Goal: Information Seeking & Learning: Learn about a topic

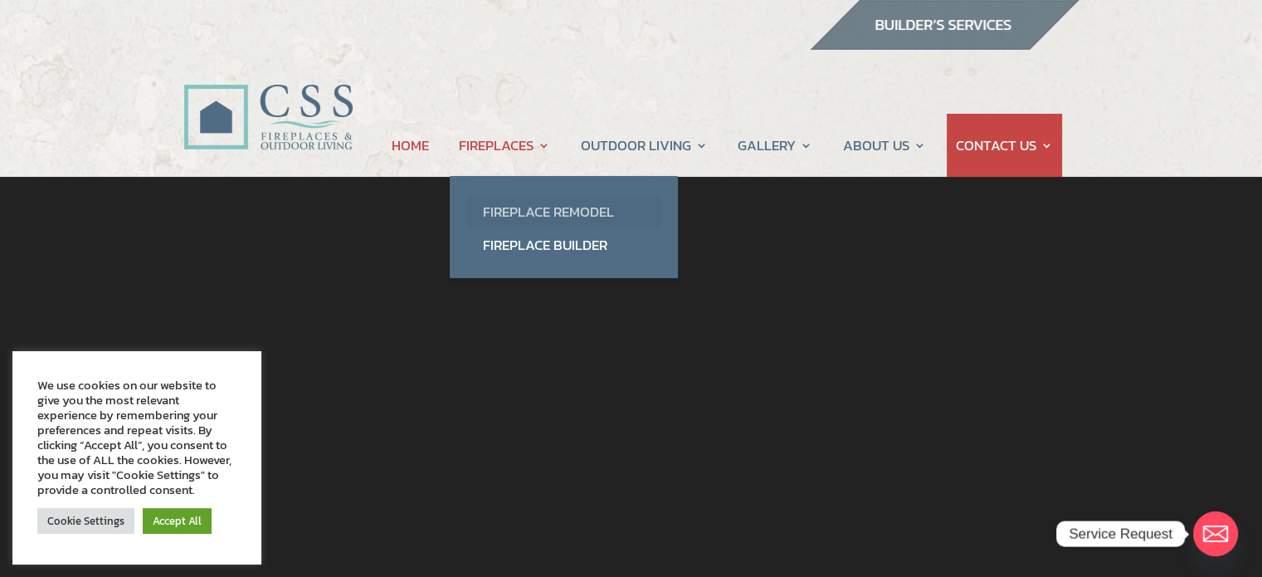
click at [532, 211] on link "Fireplace Remodel" at bounding box center [563, 211] width 195 height 33
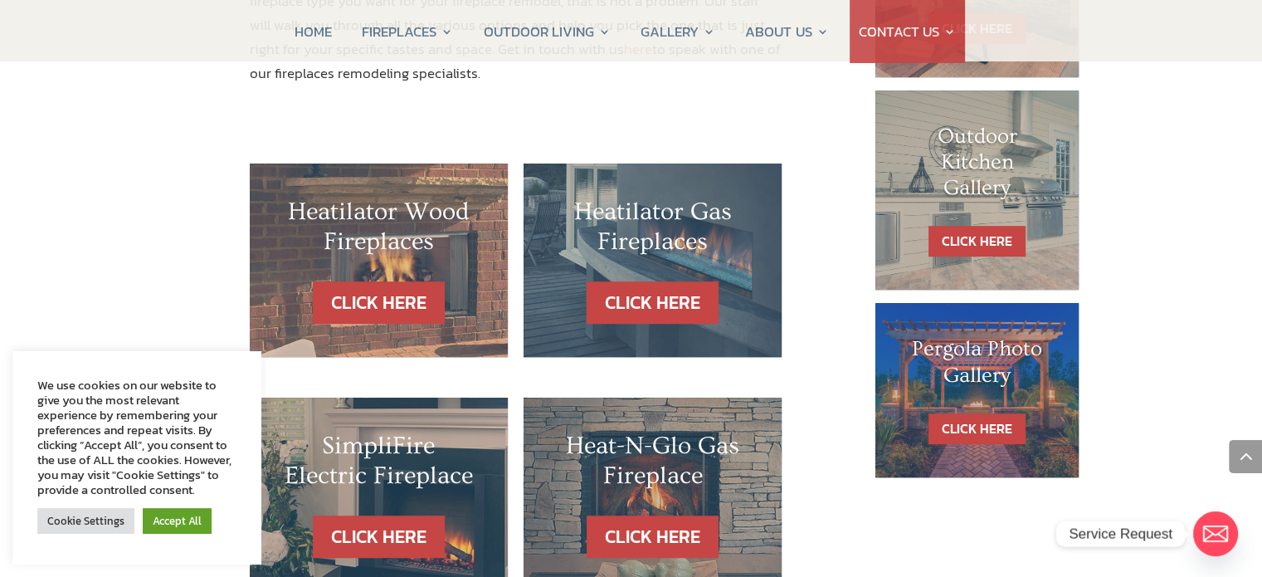
scroll to position [996, 0]
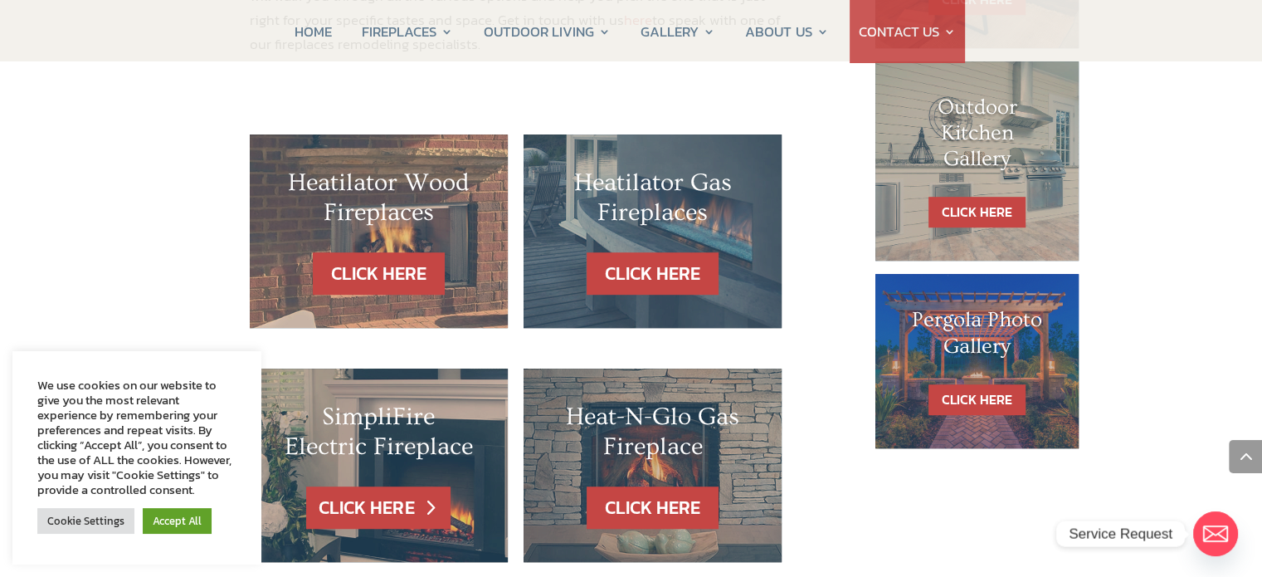
click at [405, 486] on link "CLICK HERE" at bounding box center [378, 507] width 144 height 42
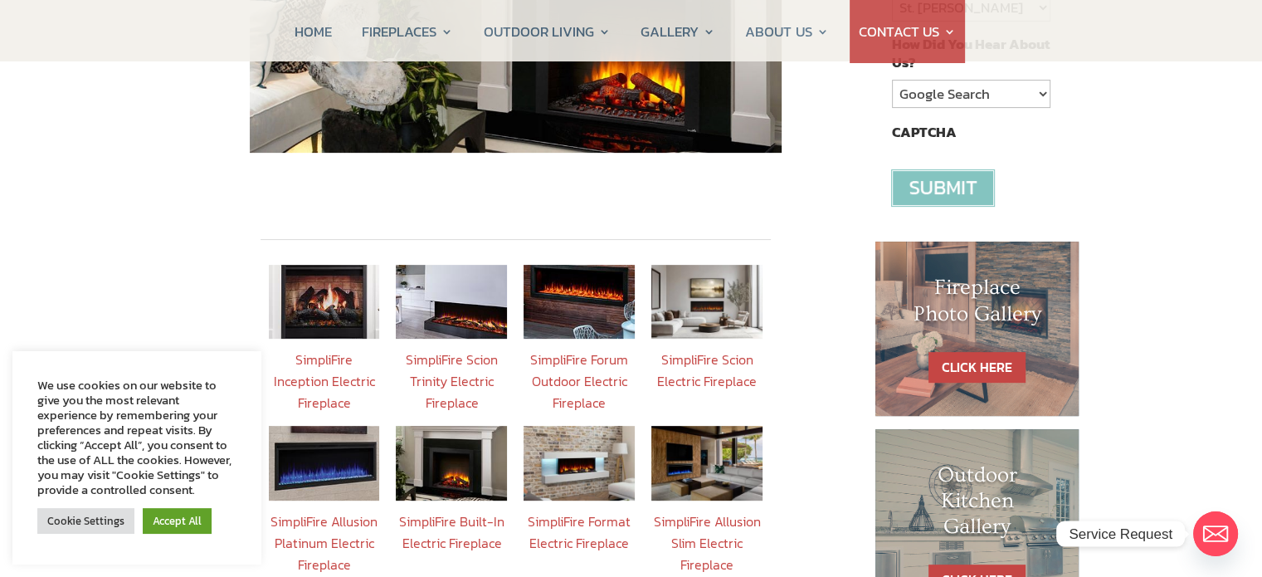
scroll to position [581, 0]
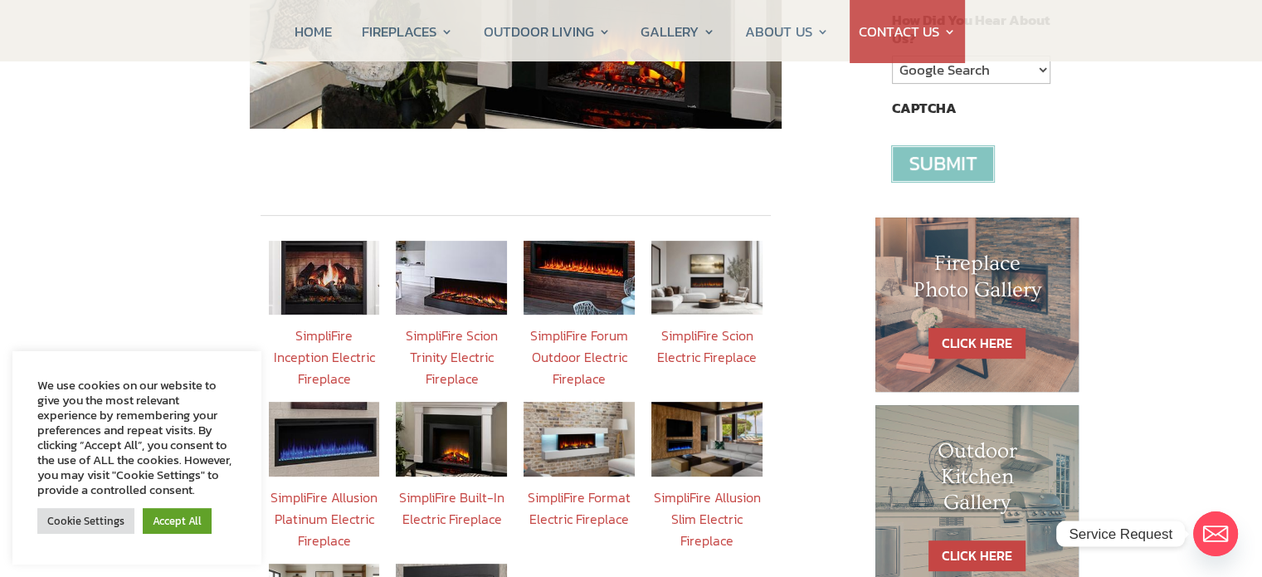
click at [718, 325] on link "SimpliFire Scion Electric Fireplace" at bounding box center [707, 345] width 100 height 41
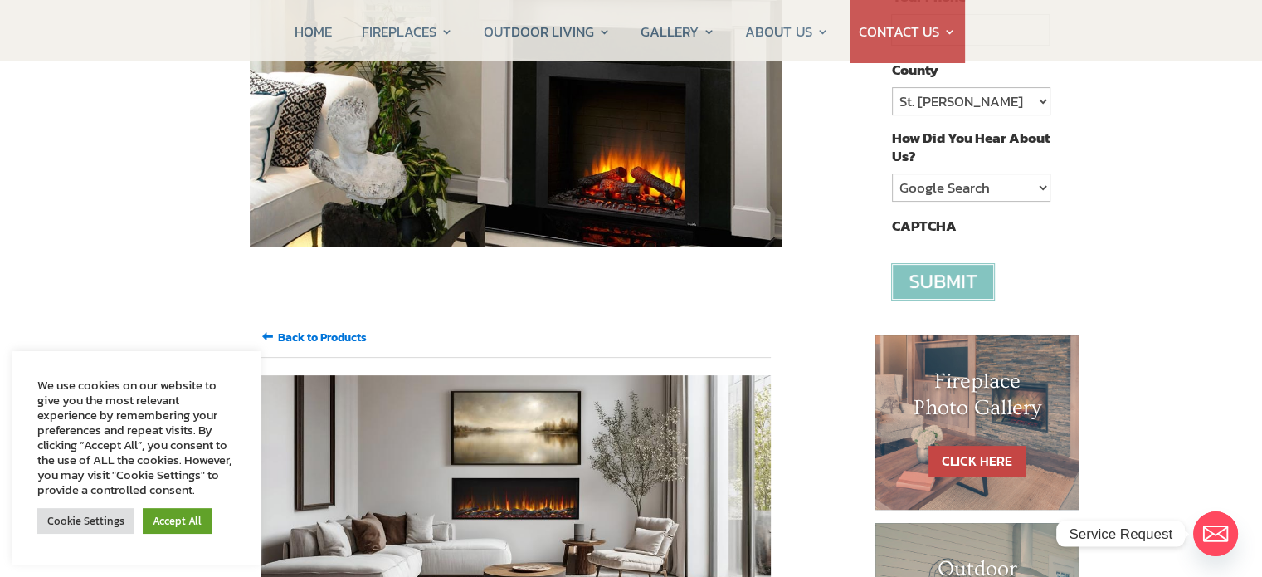
scroll to position [415, 0]
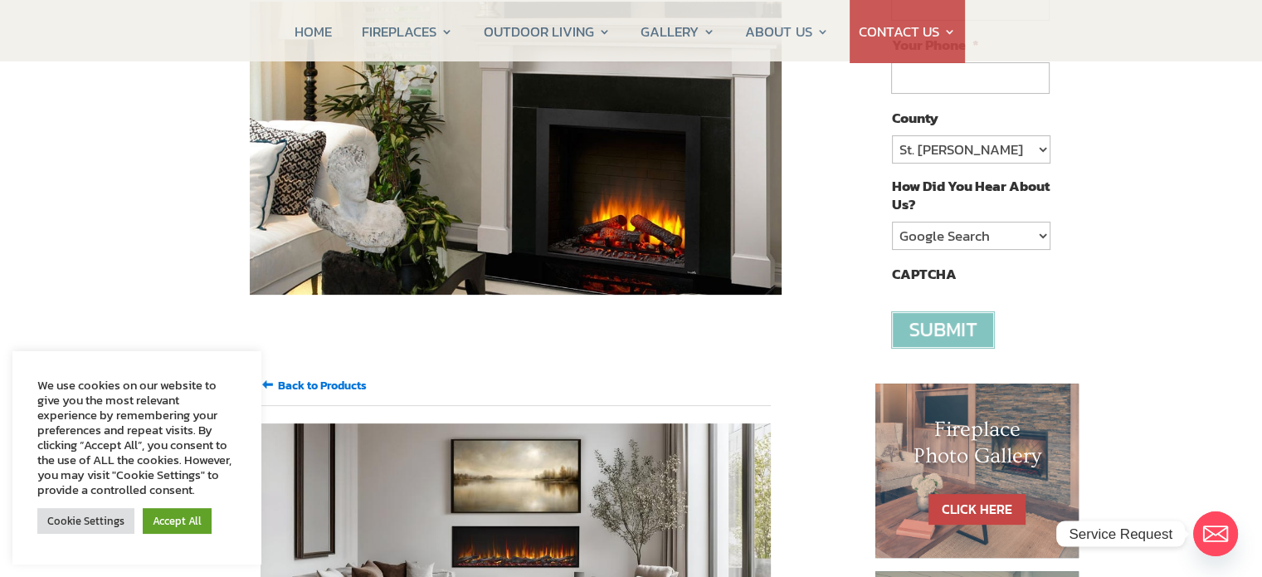
click at [330, 377] on input "Back to Products" at bounding box center [322, 385] width 89 height 17
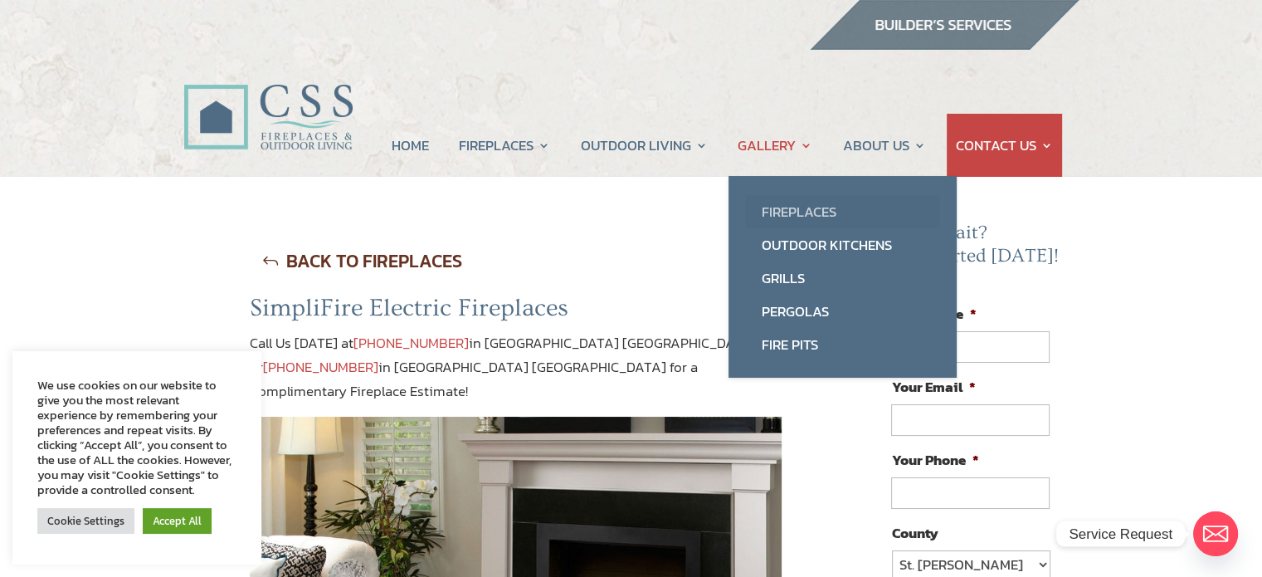
click at [788, 206] on link "Fireplaces" at bounding box center [842, 211] width 195 height 33
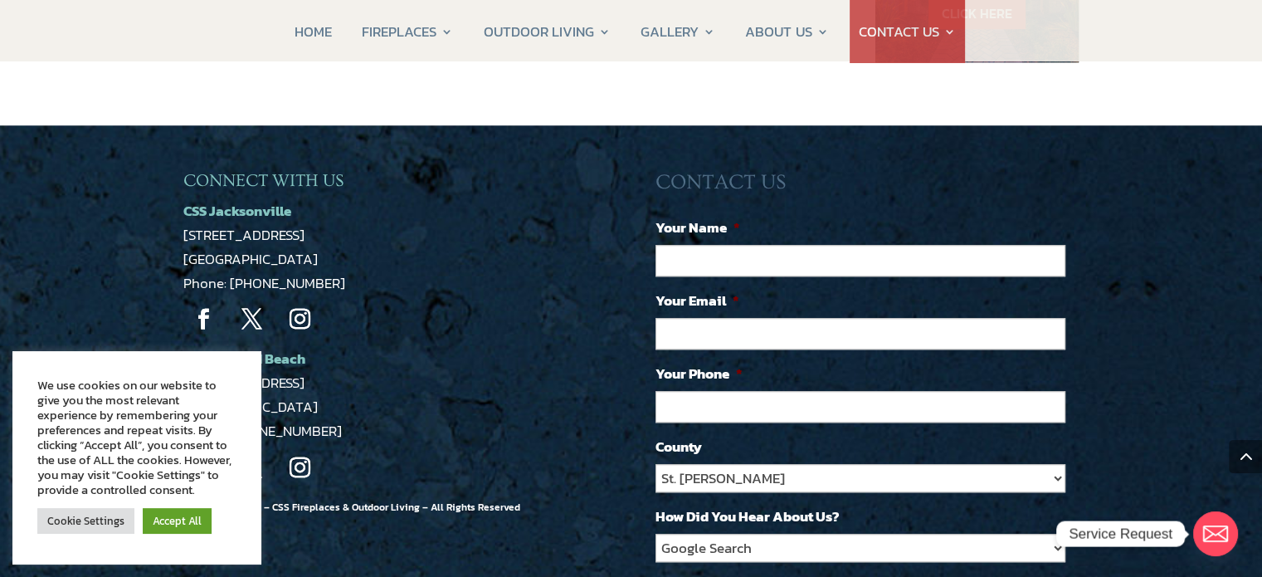
scroll to position [1411, 0]
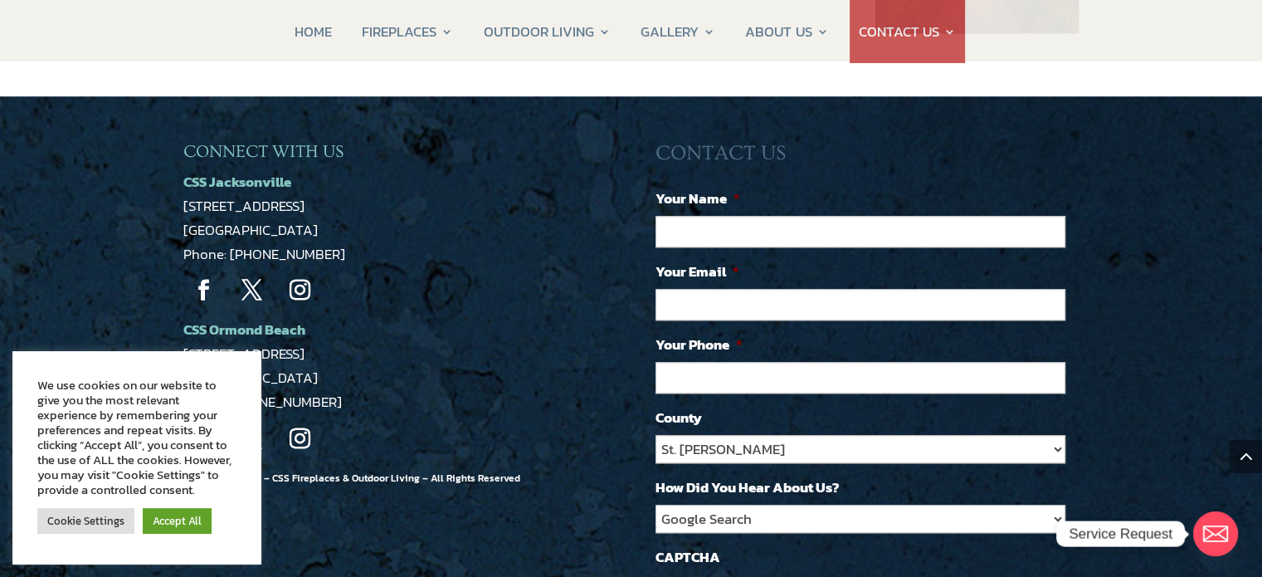
drag, startPoint x: 322, startPoint y: 219, endPoint x: 173, endPoint y: 203, distance: 150.3
click at [173, 203] on div "CONNECT WITH US CSS Jacksonville 5223 Edgewood Ct Jacksonville, FL 32254 Phone:…" at bounding box center [631, 439] width 1262 height 686
copy p "5223 Edgewood Ct Jacksonville, FL 32254"
